Goal: Information Seeking & Learning: Learn about a topic

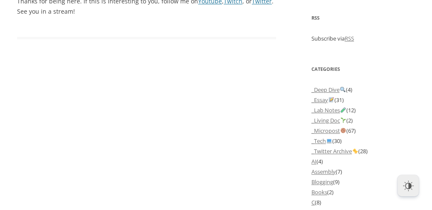
scroll to position [728, 0]
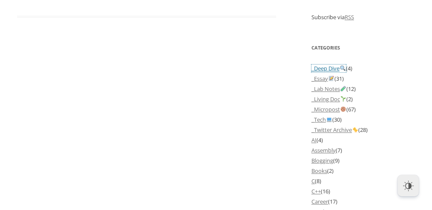
click at [322, 72] on link "_Deep Dive" at bounding box center [329, 68] width 35 height 8
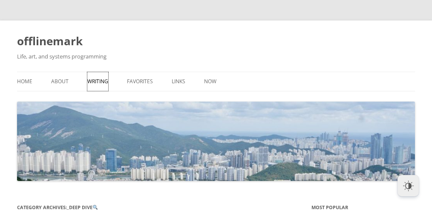
click at [93, 79] on link "Writing" at bounding box center [97, 81] width 21 height 19
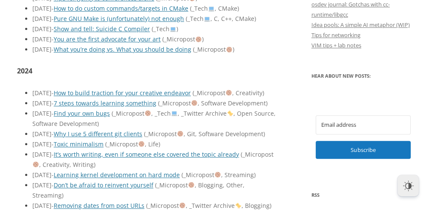
scroll to position [663, 0]
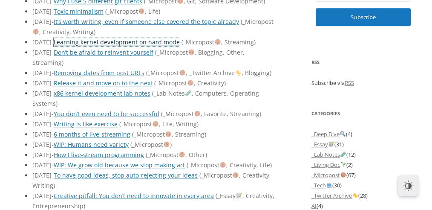
click at [174, 46] on link "Learning kernel development on hard mode" at bounding box center [117, 42] width 126 height 8
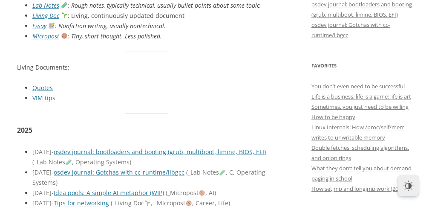
scroll to position [0, 0]
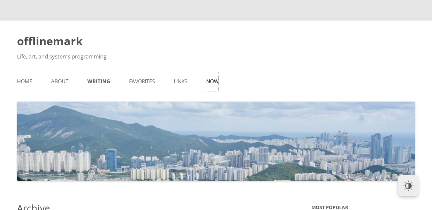
click at [212, 78] on link "Now" at bounding box center [212, 81] width 12 height 19
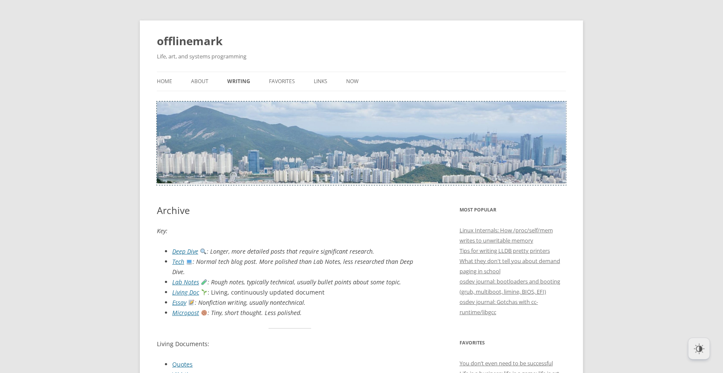
click at [351, 142] on img at bounding box center [361, 141] width 409 height 81
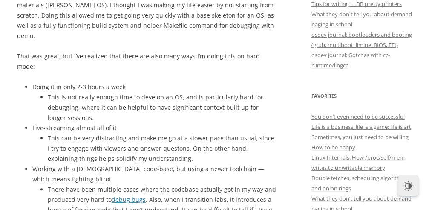
scroll to position [265, 0]
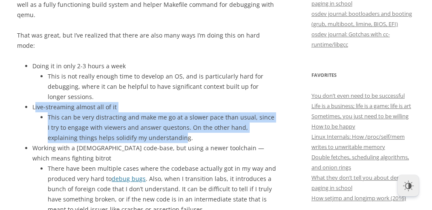
drag, startPoint x: 121, startPoint y: 106, endPoint x: 176, endPoint y: 123, distance: 57.7
click at [164, 119] on li "Live-streaming almost all of it This can be very distracting and make me go at …" at bounding box center [154, 122] width 244 height 41
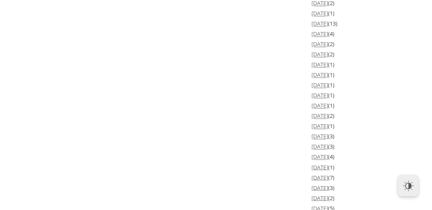
scroll to position [1676, 0]
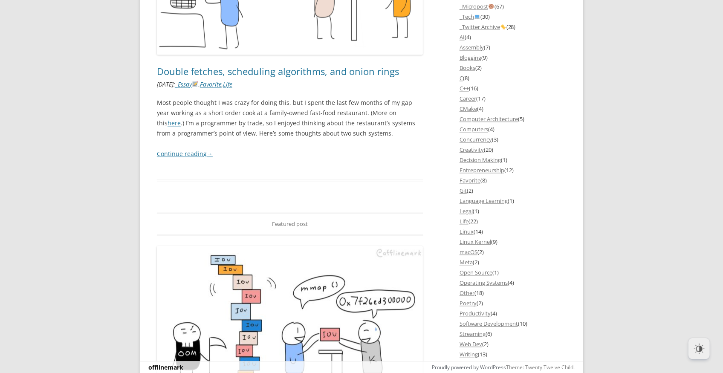
scroll to position [1061, 0]
